Goal: Navigation & Orientation: Find specific page/section

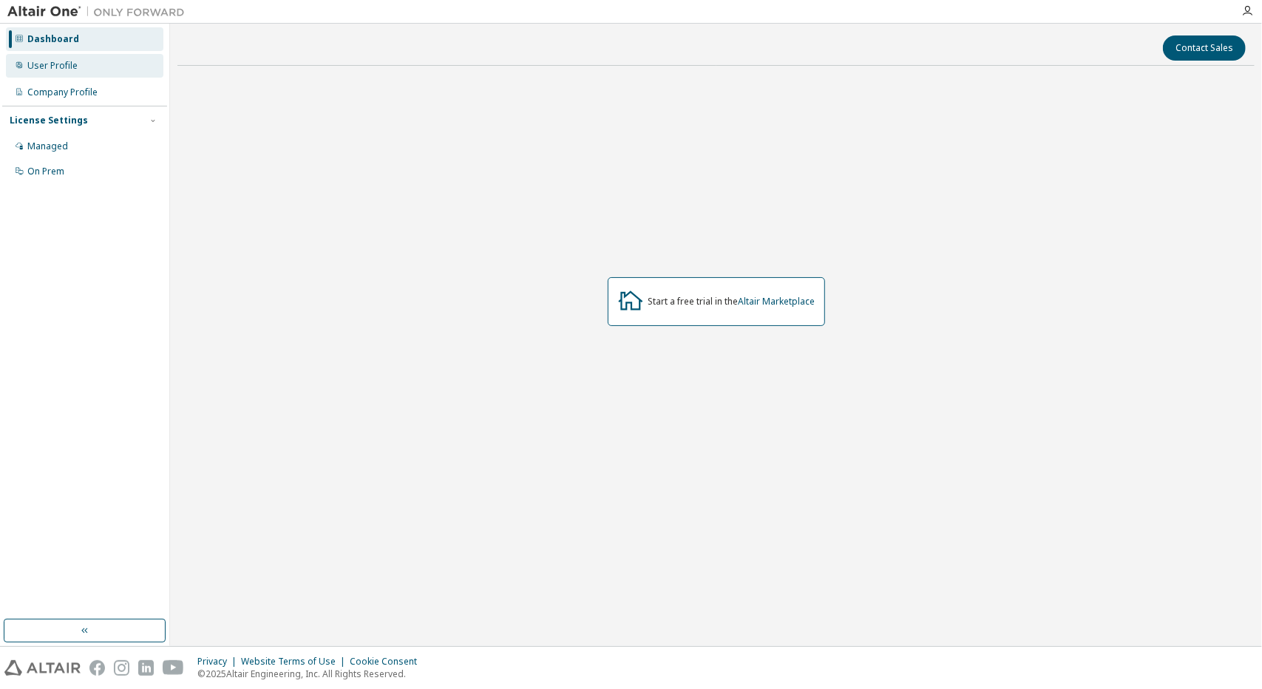
click at [75, 64] on div "User Profile" at bounding box center [52, 66] width 50 height 12
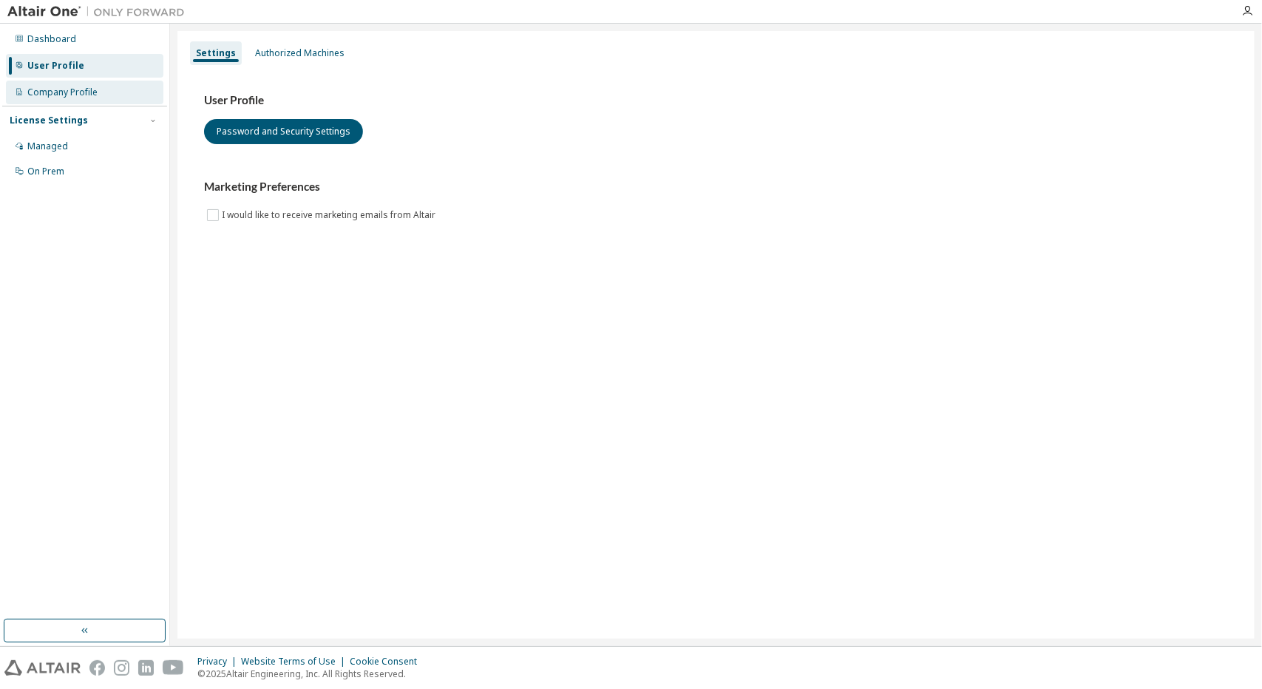
click at [90, 92] on div "Company Profile" at bounding box center [62, 93] width 70 height 12
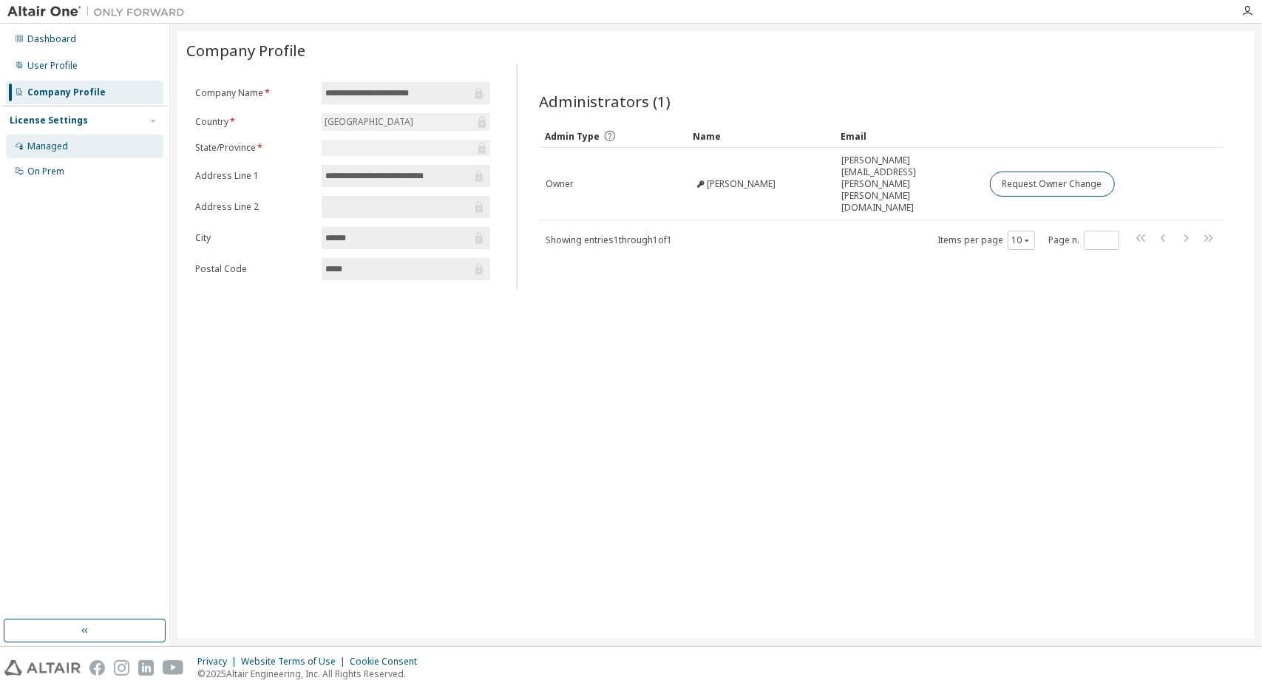
click at [80, 146] on div "Managed" at bounding box center [85, 147] width 158 height 24
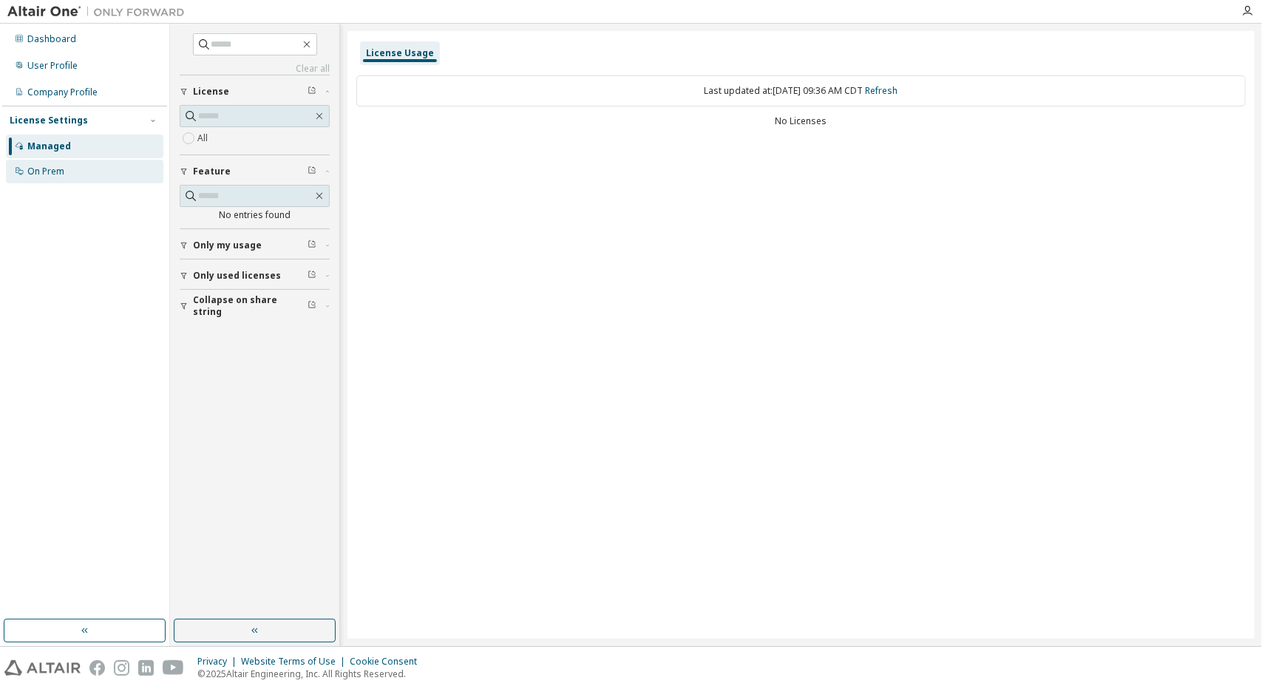
click at [62, 170] on div "On Prem" at bounding box center [45, 172] width 37 height 12
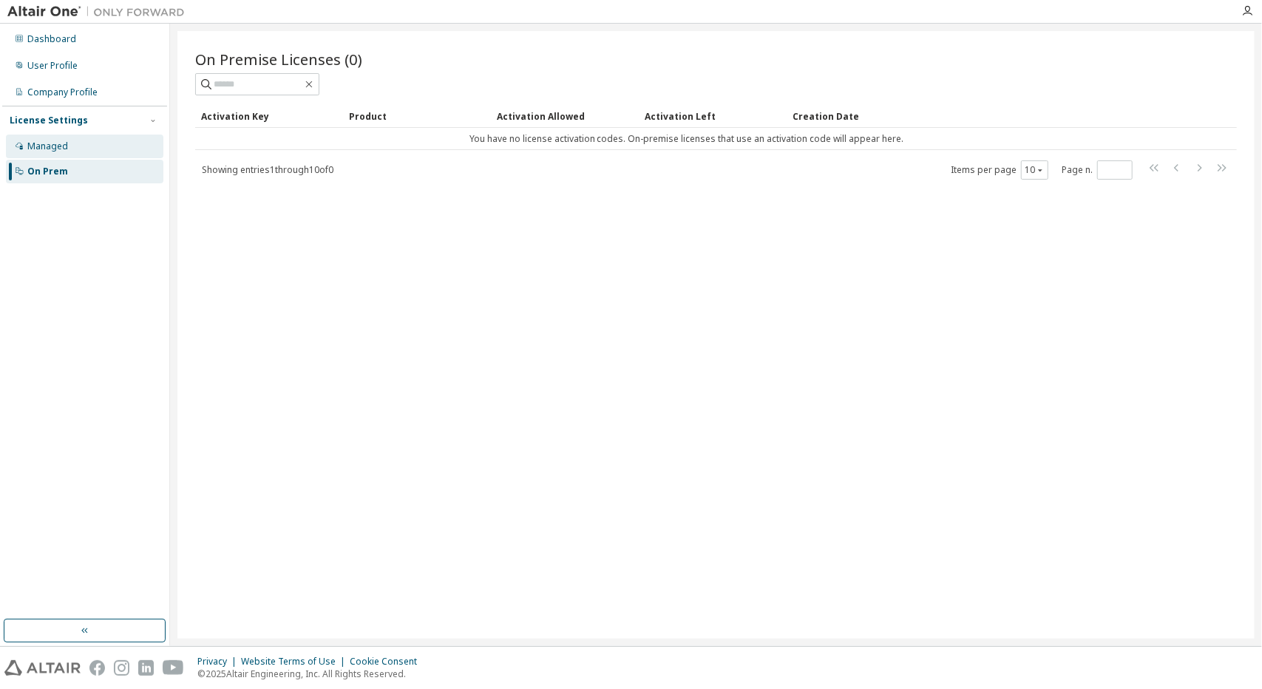
click at [53, 140] on div "Managed" at bounding box center [47, 146] width 41 height 12
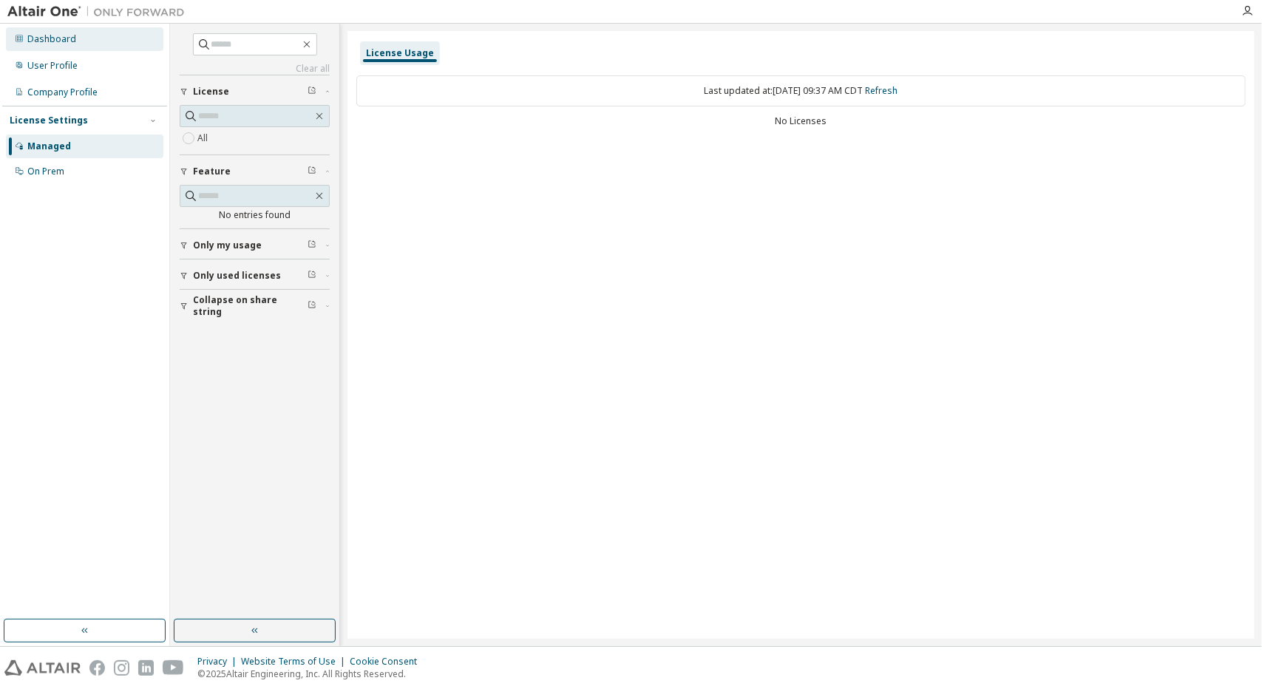
click at [56, 48] on div "Dashboard" at bounding box center [85, 39] width 158 height 24
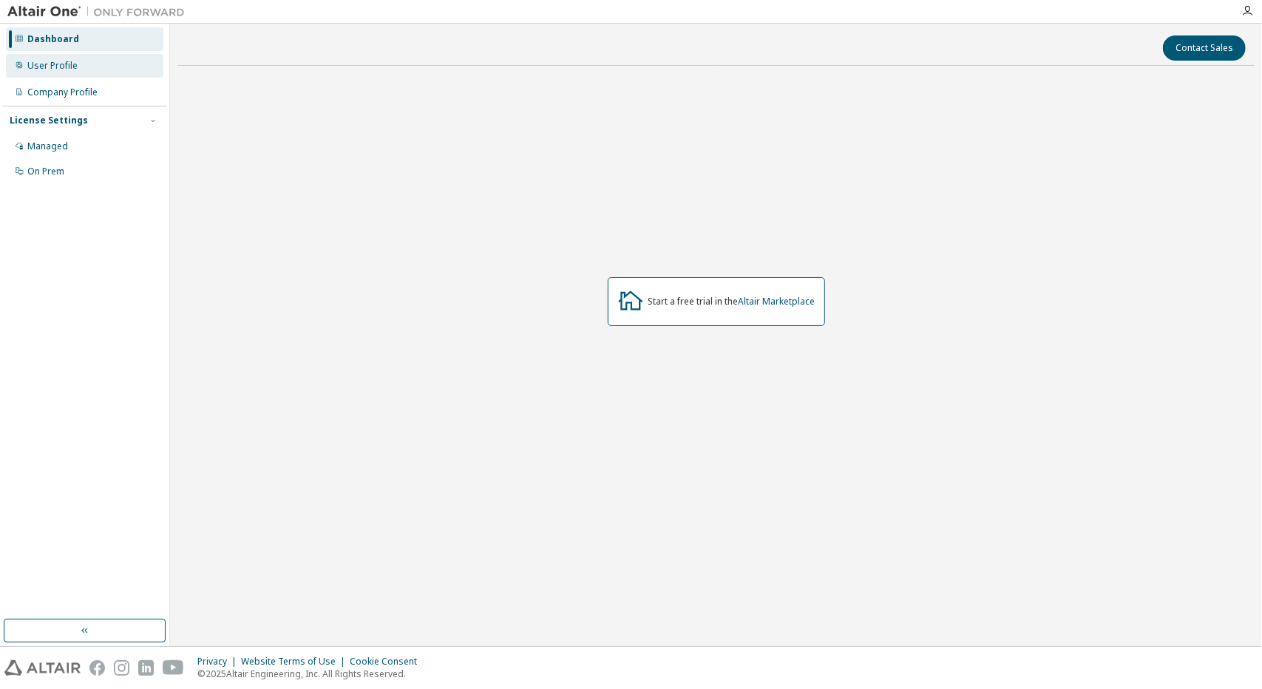
click at [53, 73] on div "User Profile" at bounding box center [85, 66] width 158 height 24
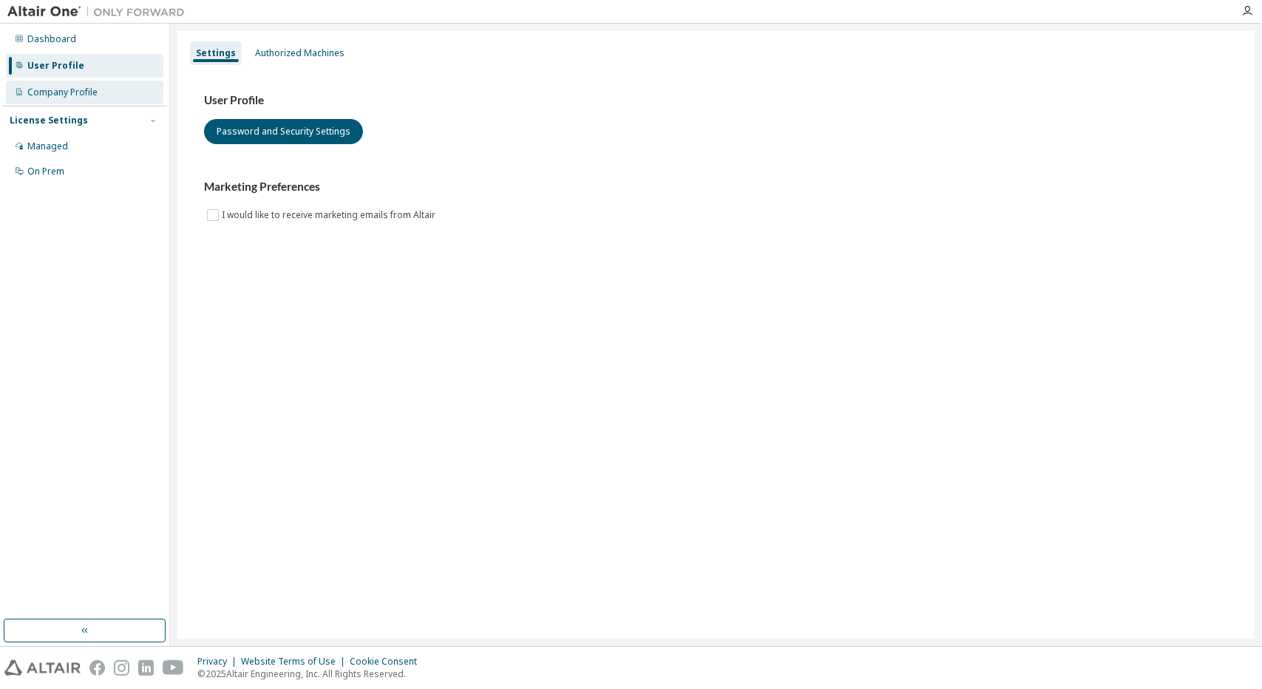
click at [82, 100] on div "Company Profile" at bounding box center [85, 93] width 158 height 24
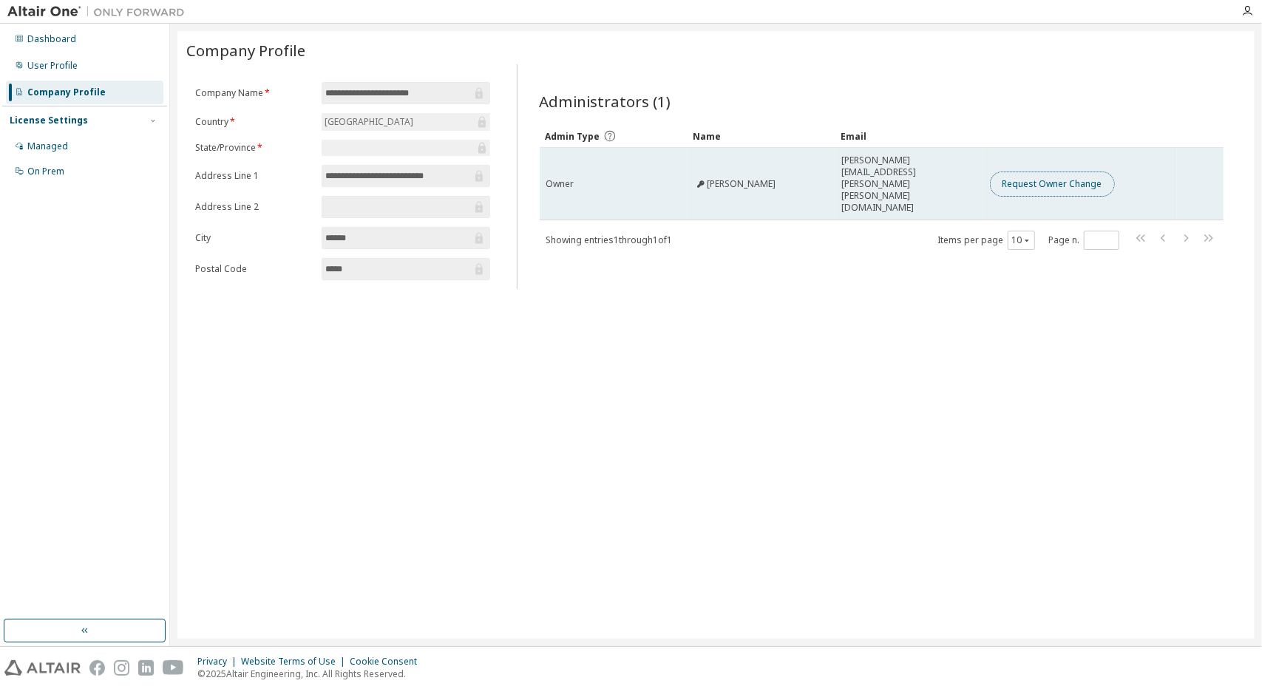
click at [1002, 172] on button "Request Owner Change" at bounding box center [1052, 184] width 125 height 25
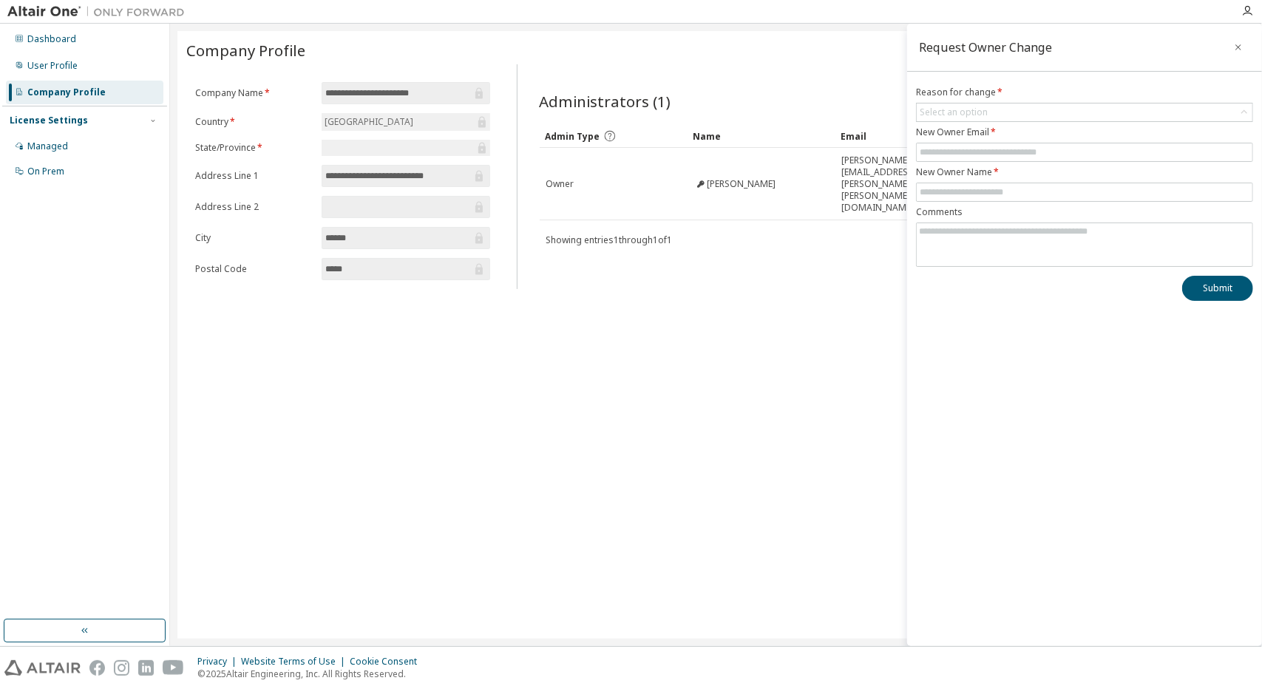
click at [1239, 47] on icon "button" at bounding box center [1238, 47] width 10 height 12
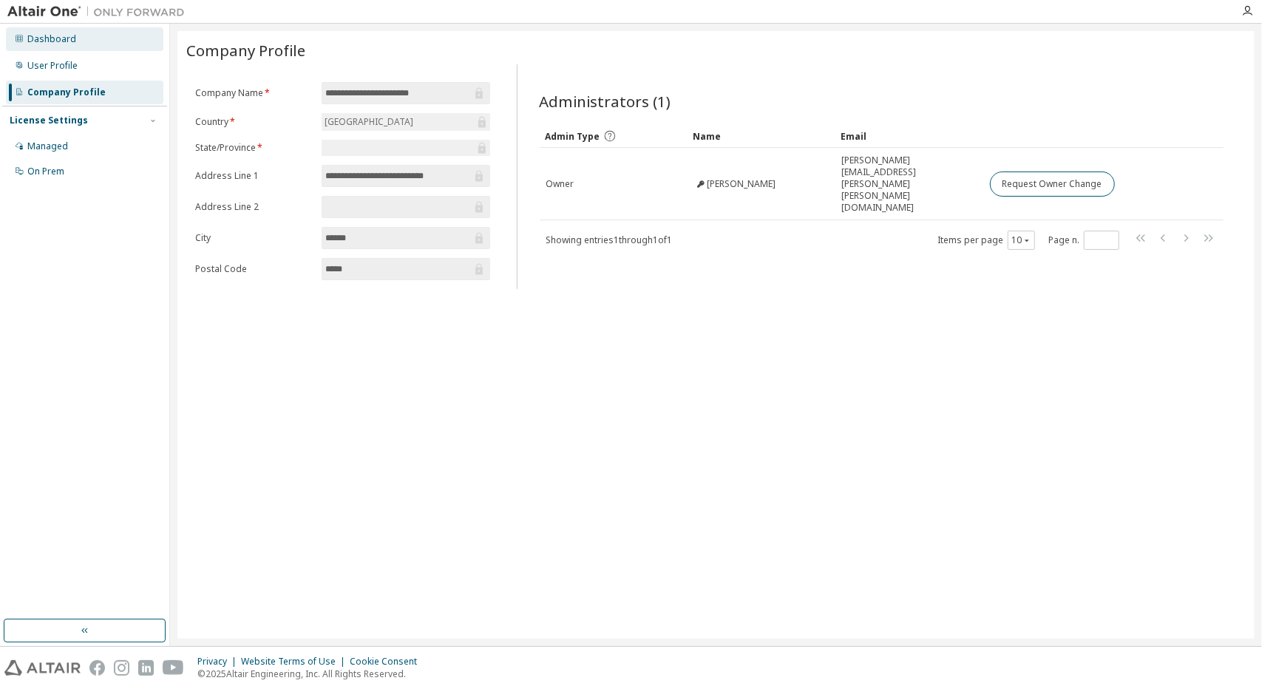
click at [74, 44] on div "Dashboard" at bounding box center [85, 39] width 158 height 24
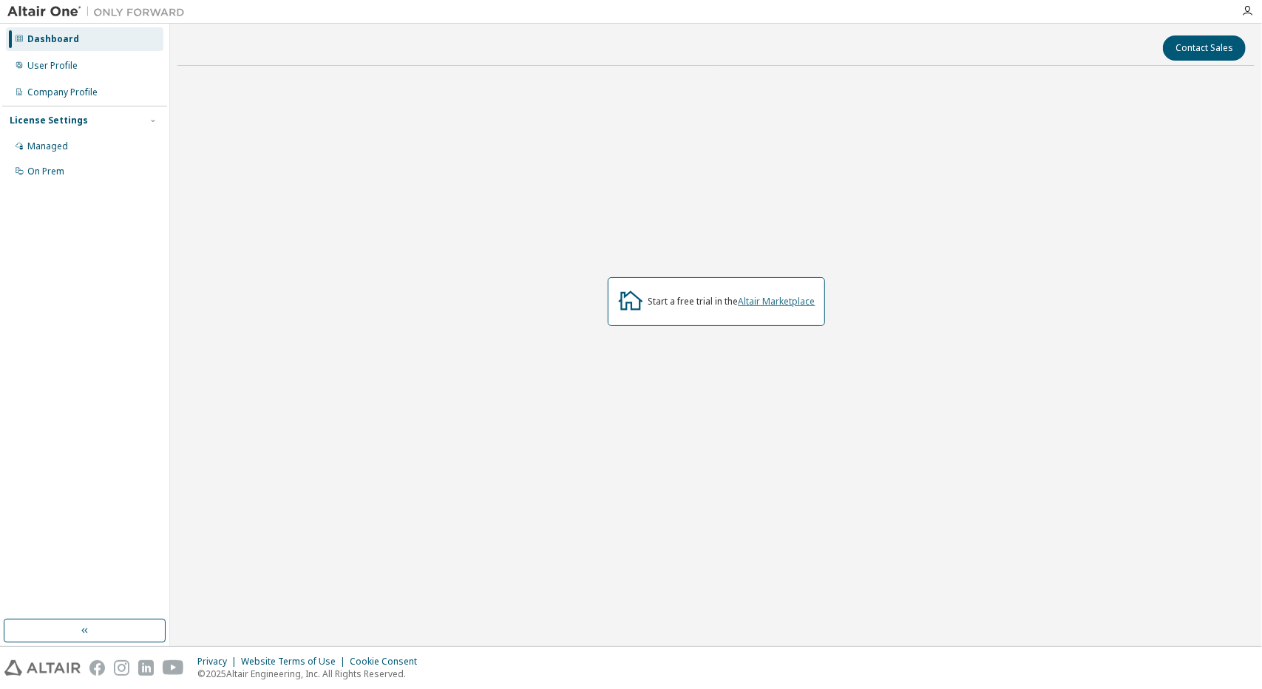
click at [807, 306] on link "Altair Marketplace" at bounding box center [777, 301] width 77 height 13
